Goal: Information Seeking & Learning: Compare options

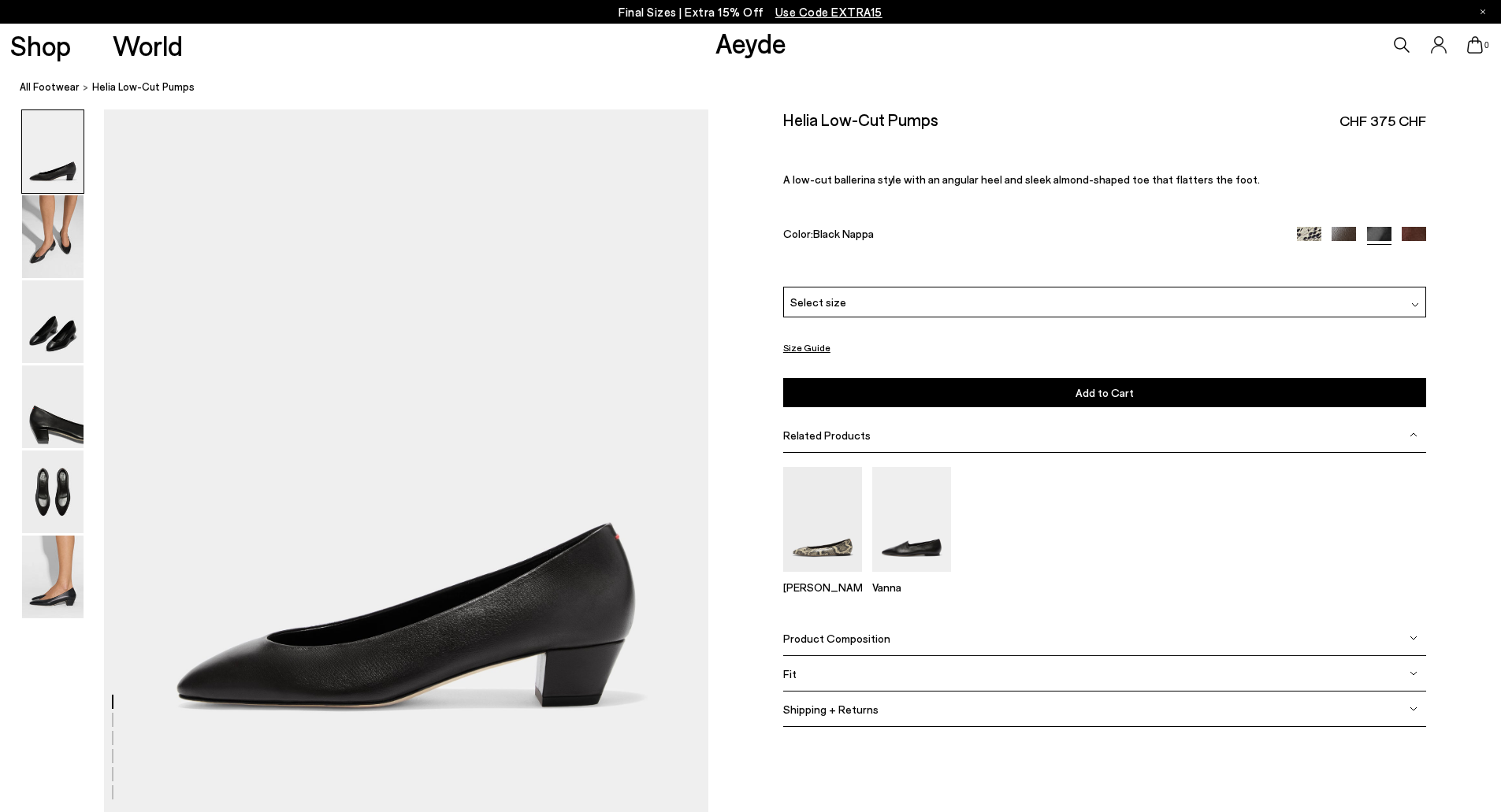
click at [1301, 238] on img at bounding box center [1309, 239] width 24 height 24
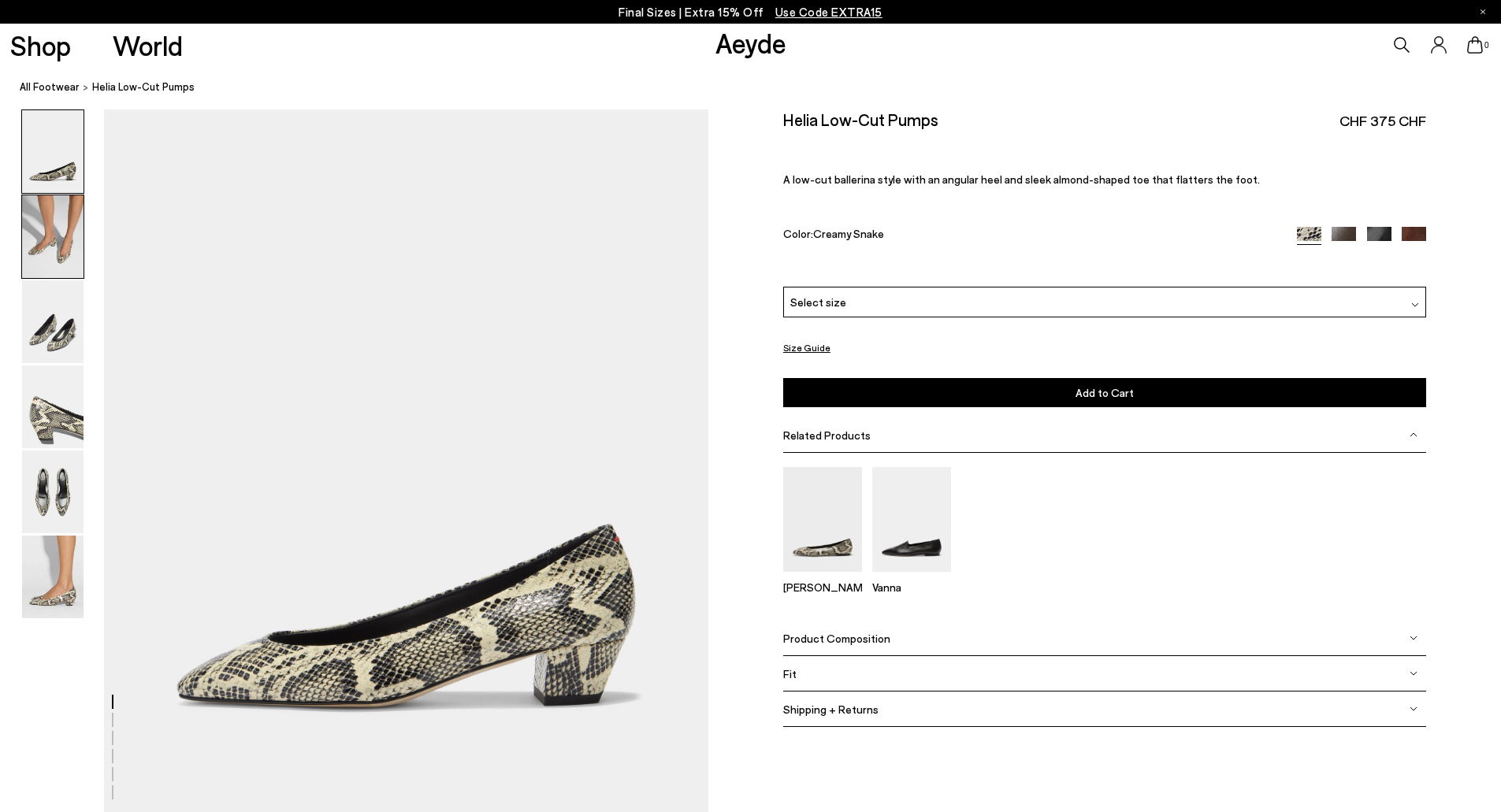
click at [37, 273] on img at bounding box center [53, 237] width 62 height 83
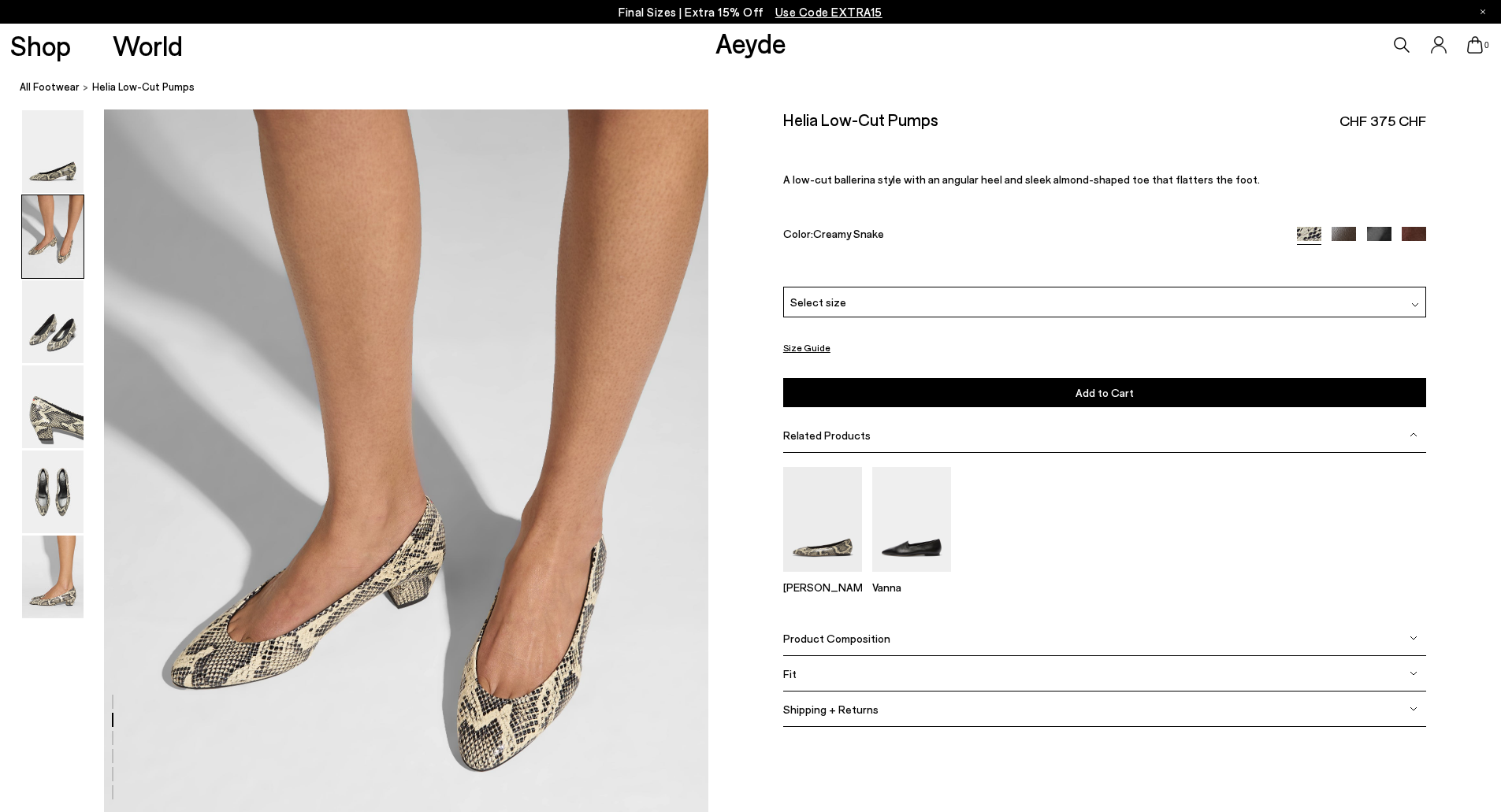
scroll to position [706, 0]
click at [1332, 230] on img at bounding box center [1344, 239] width 24 height 24
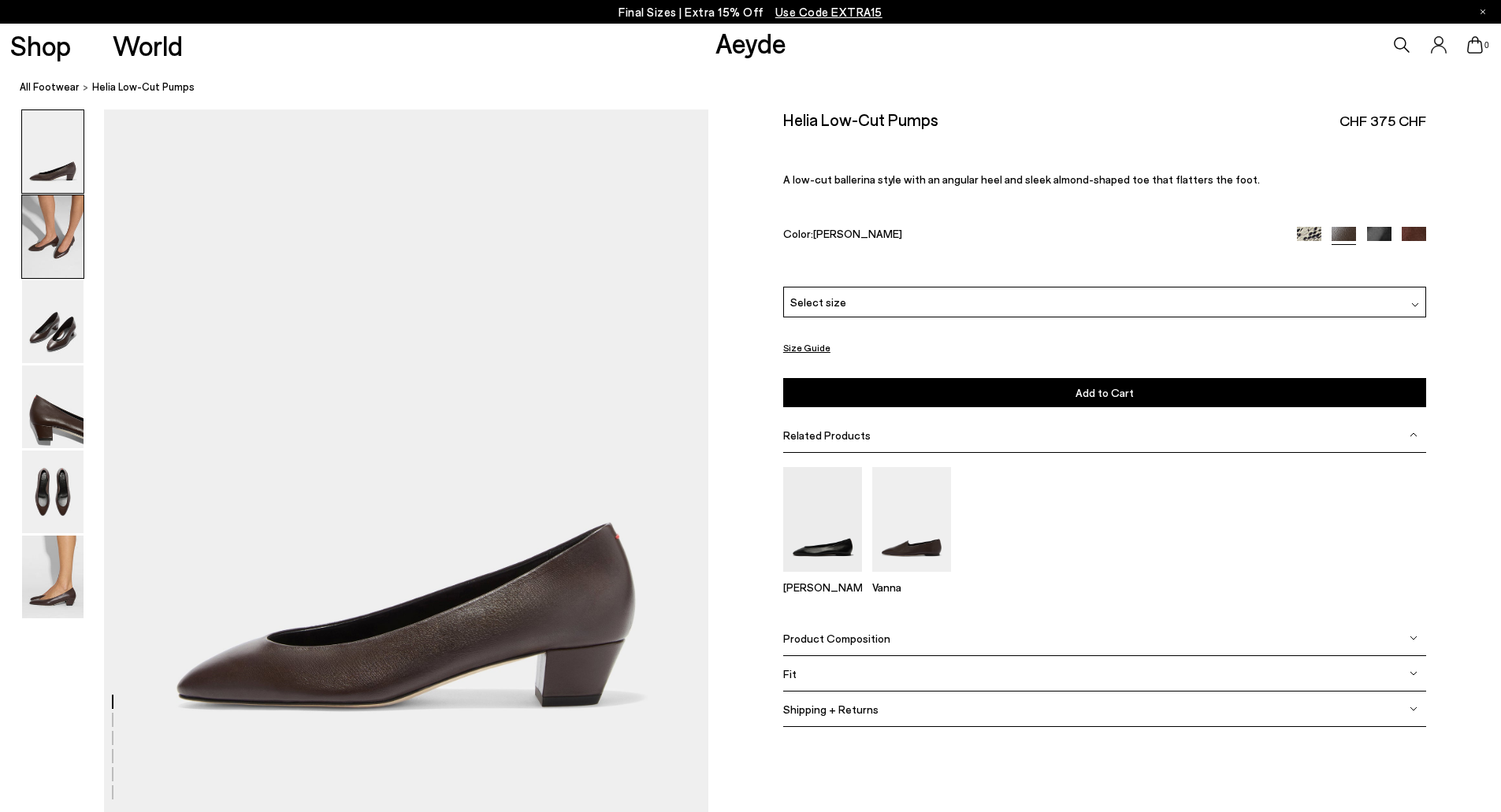
click at [55, 242] on img at bounding box center [53, 237] width 62 height 83
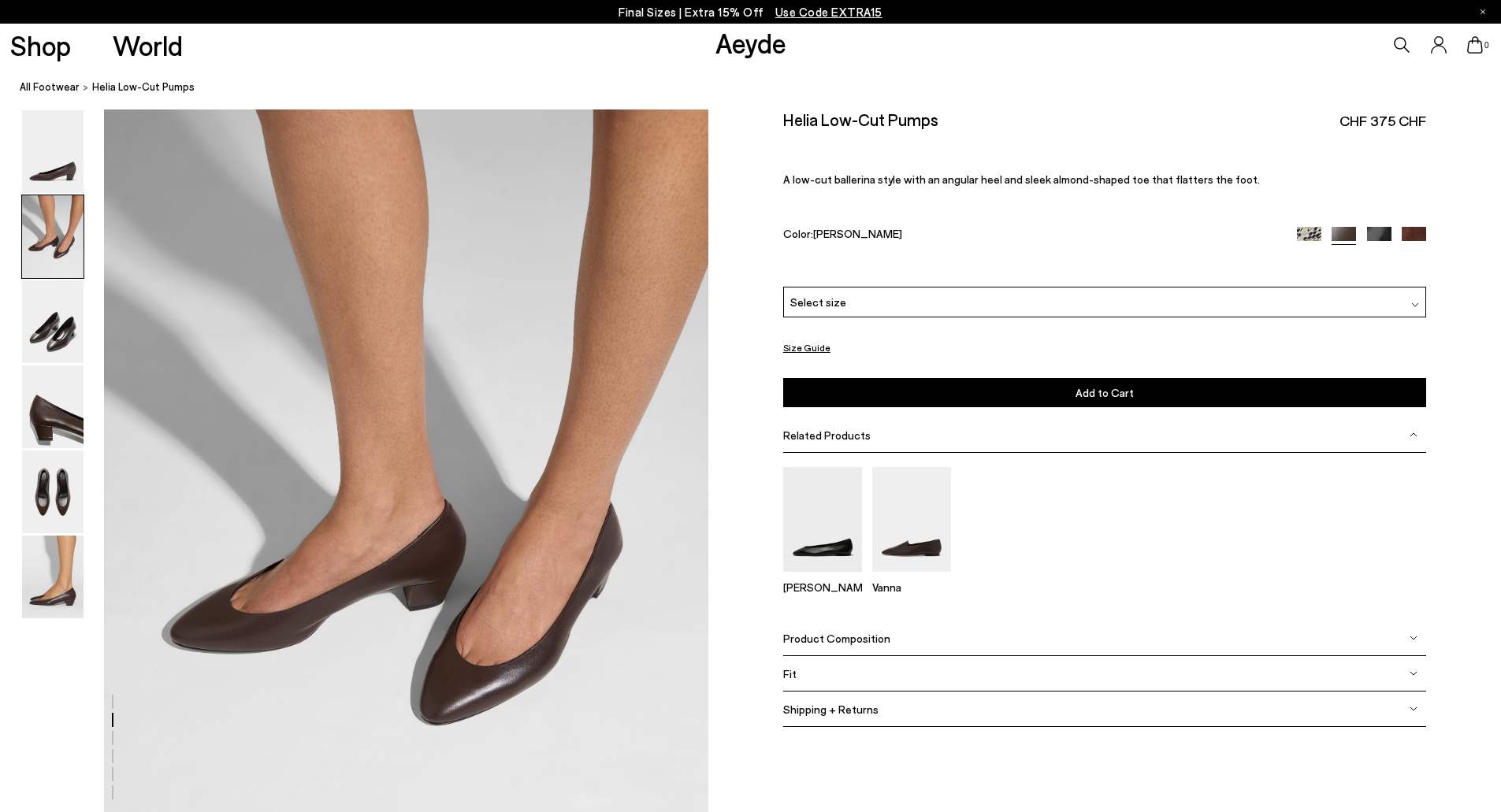
scroll to position [706, 0]
click at [1411, 229] on img at bounding box center [1414, 239] width 24 height 24
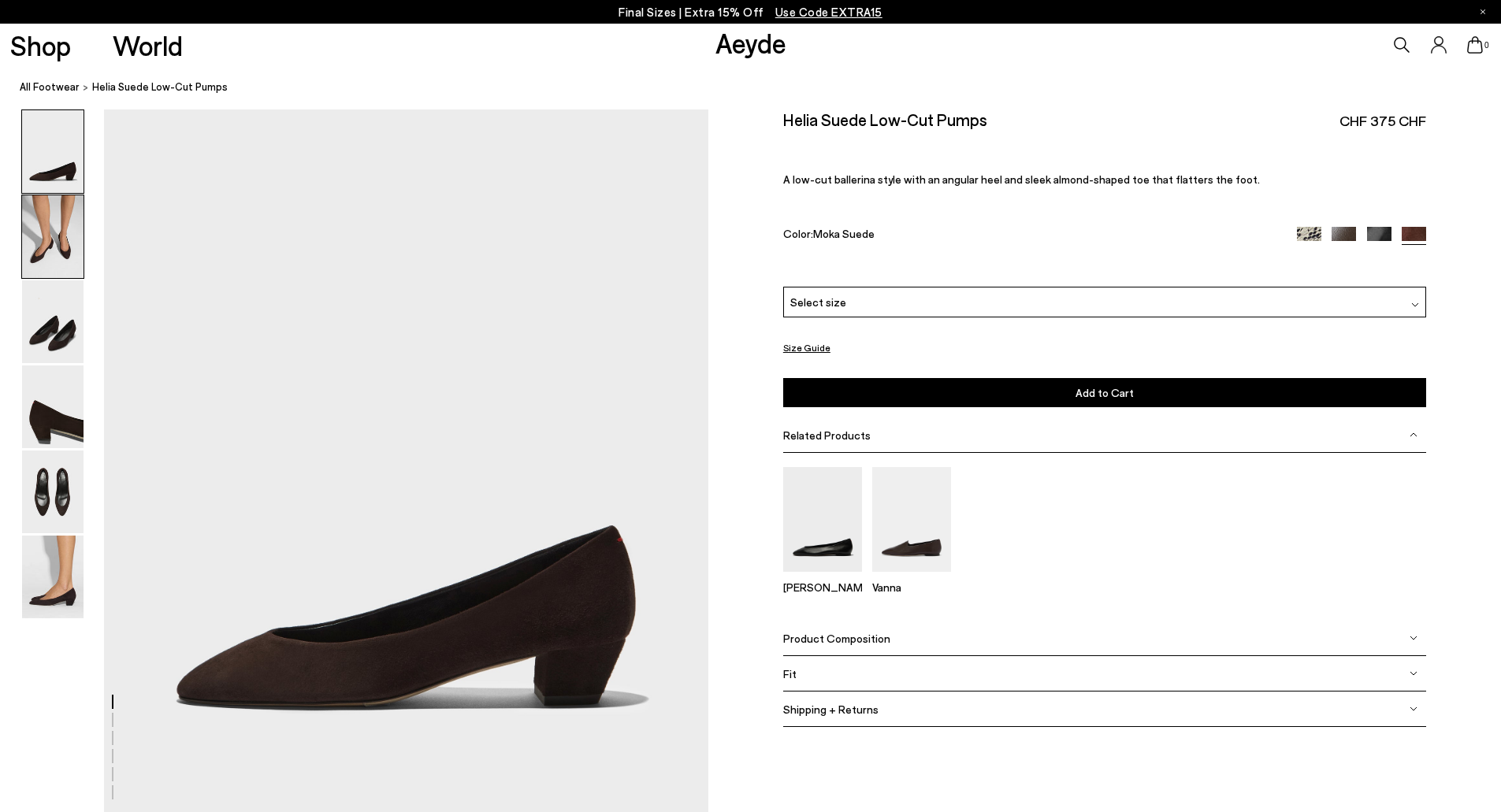
click at [55, 237] on img at bounding box center [53, 237] width 62 height 83
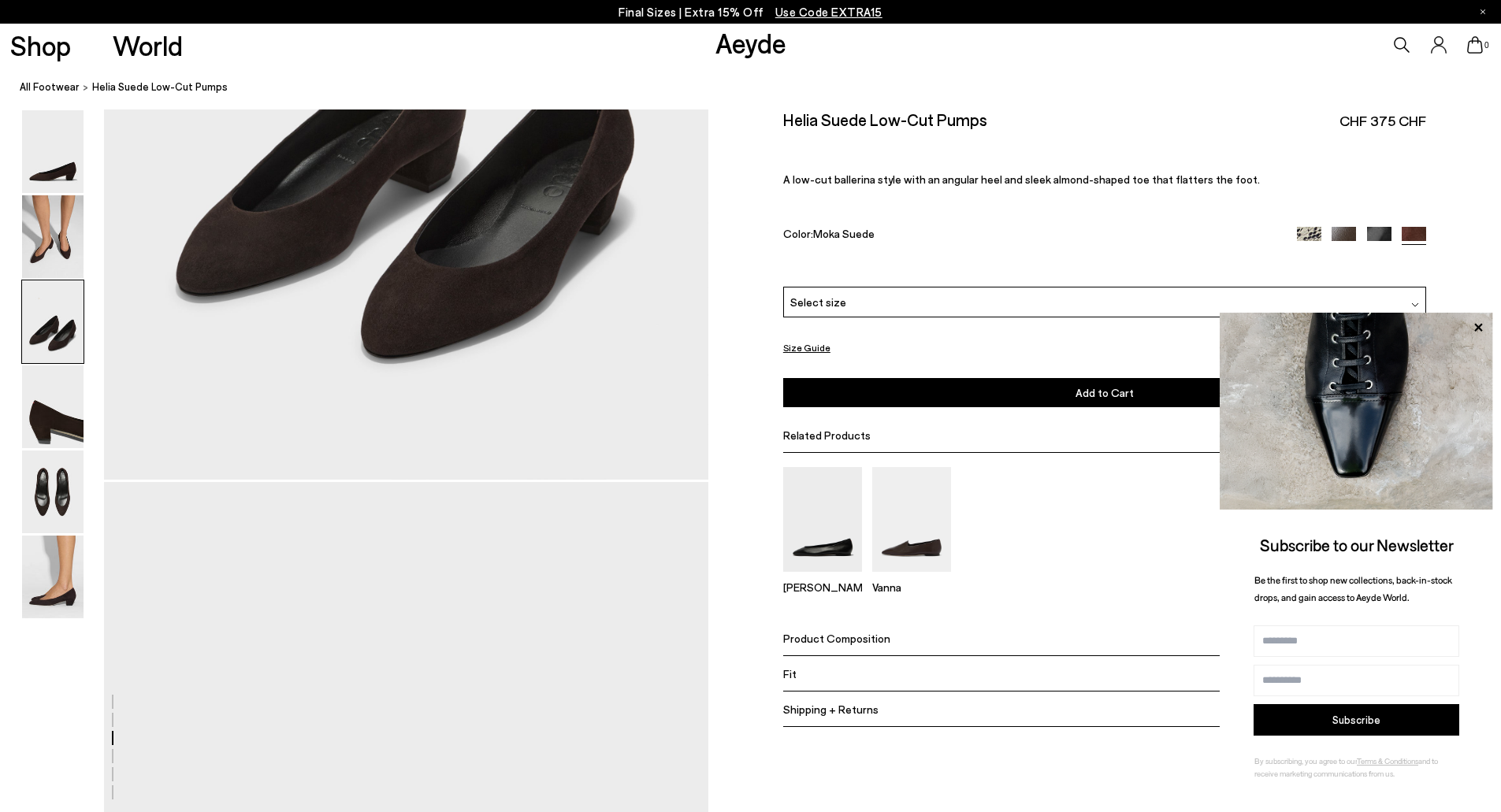
scroll to position [1967, 0]
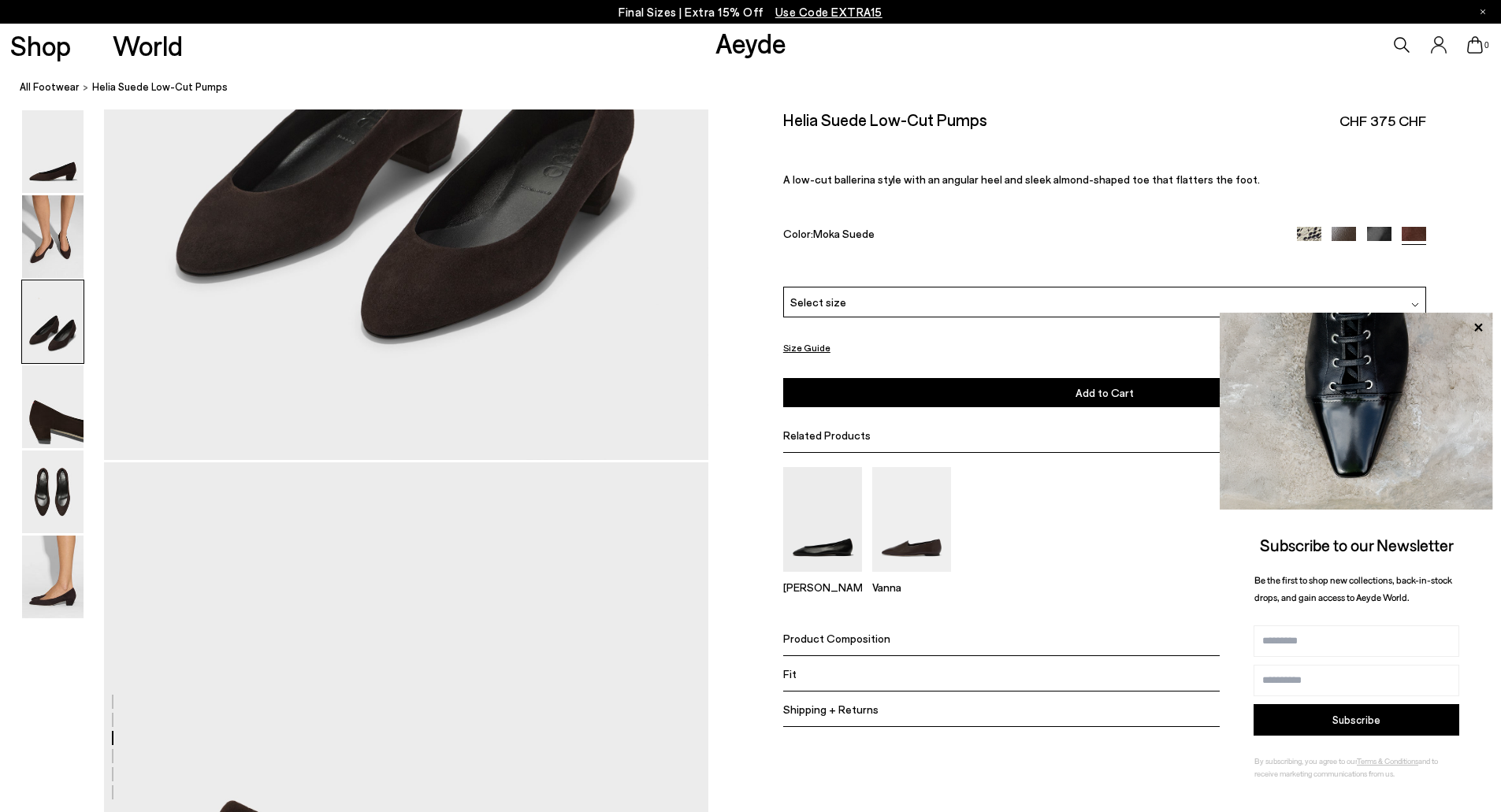
click at [1339, 236] on img at bounding box center [1344, 239] width 24 height 24
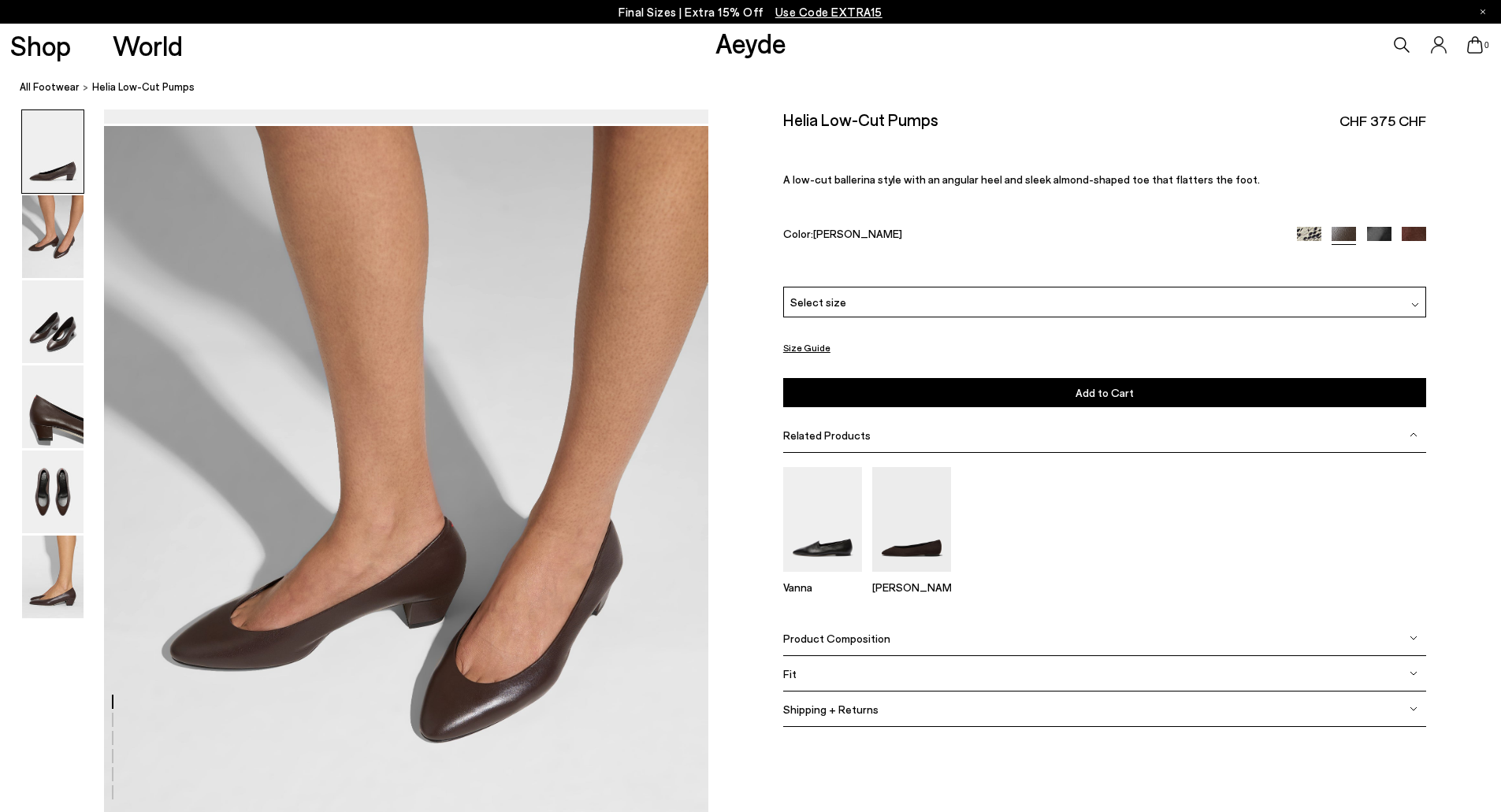
scroll to position [945, 0]
